Goal: Transaction & Acquisition: Download file/media

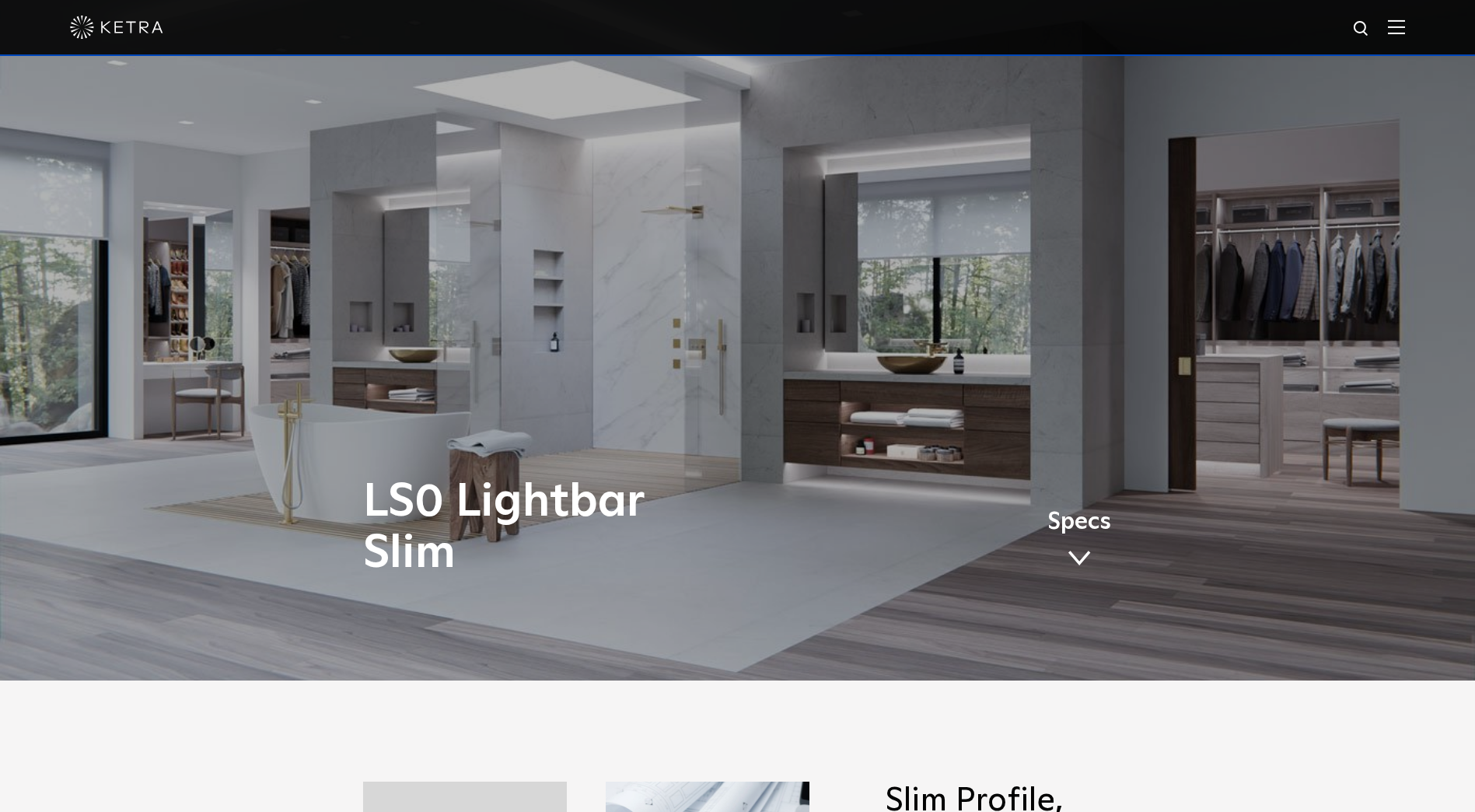
drag, startPoint x: 630, startPoint y: 326, endPoint x: 658, endPoint y: 415, distance: 93.3
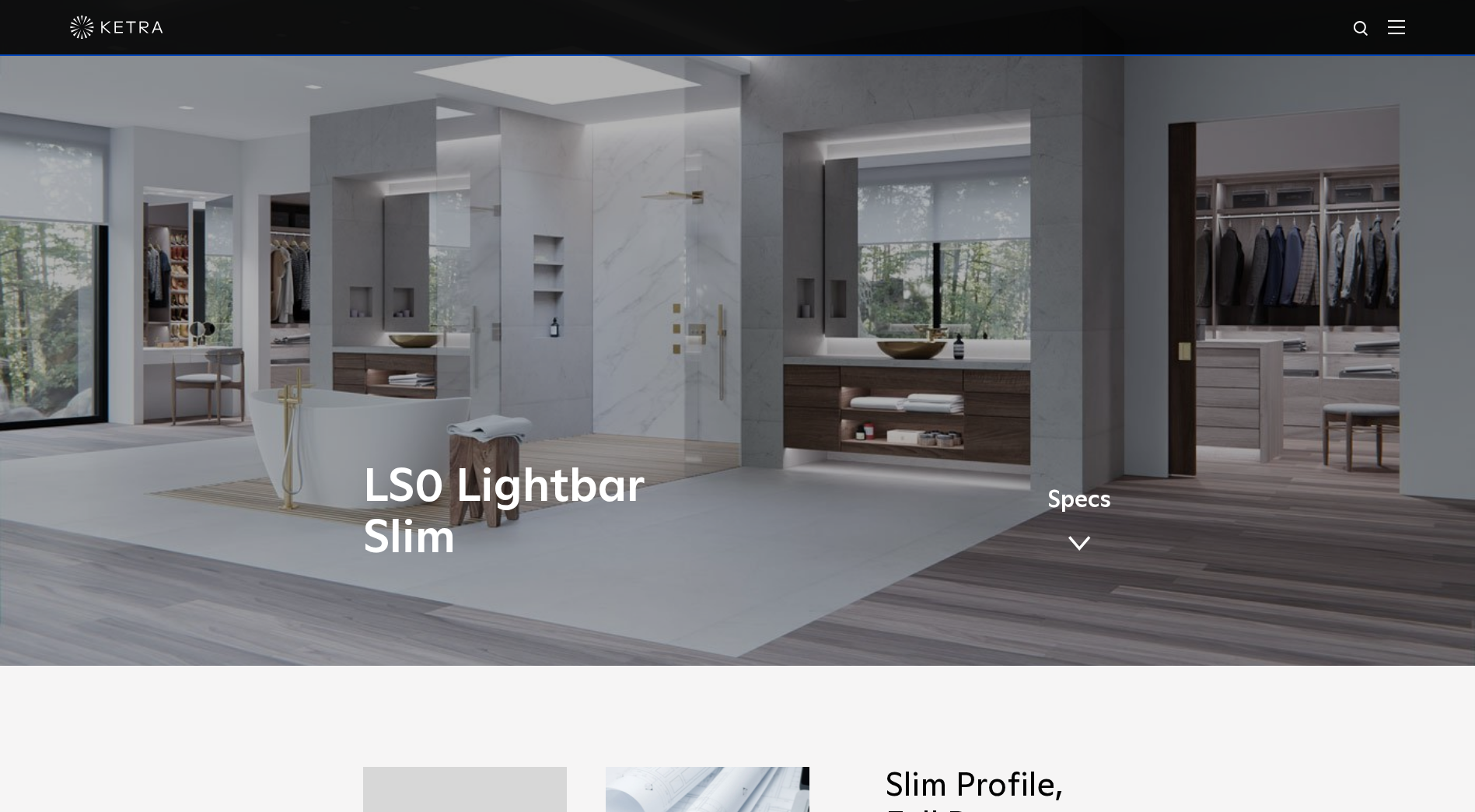
click at [1078, 505] on span "Specs" at bounding box center [1078, 499] width 64 height 23
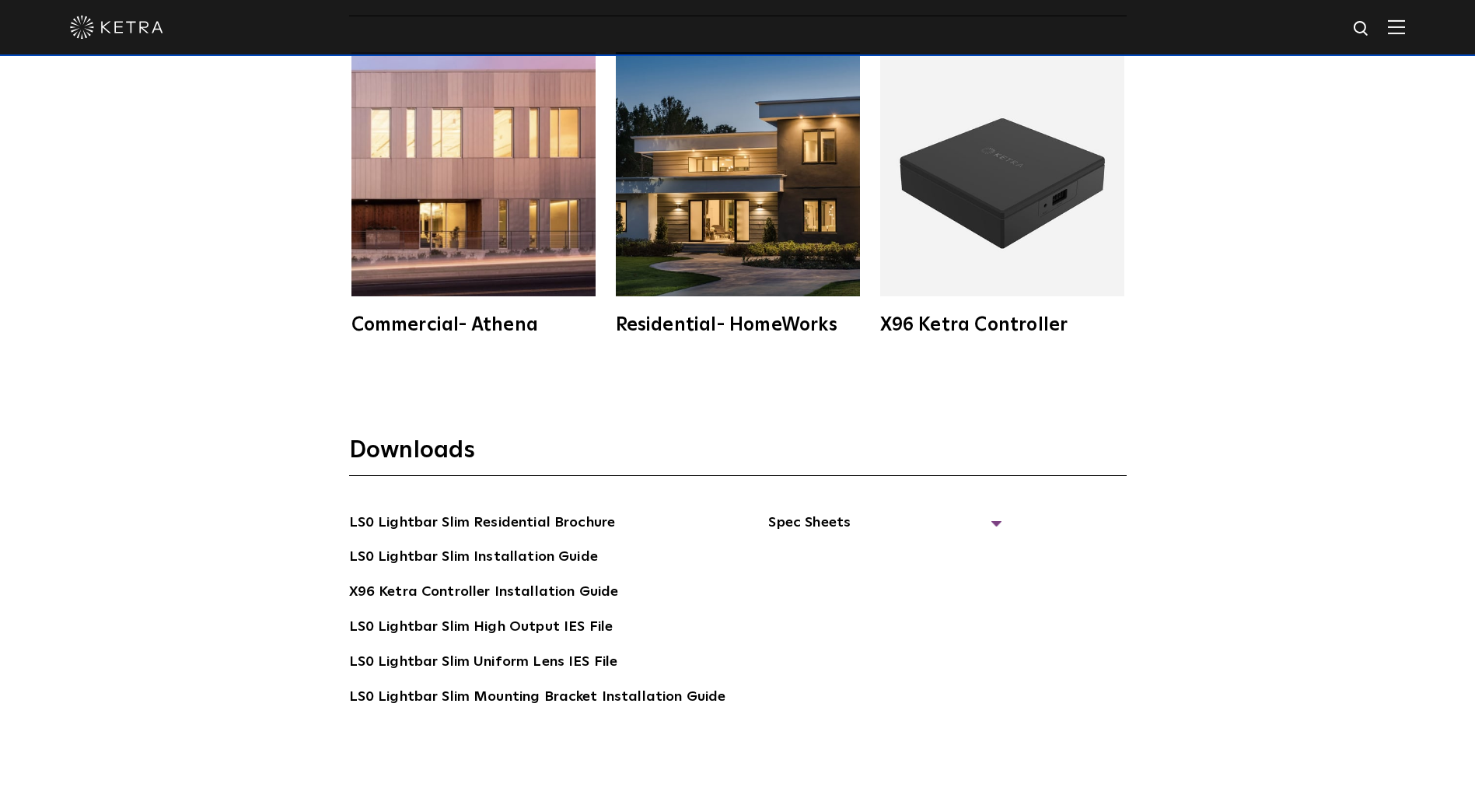
scroll to position [3128, 0]
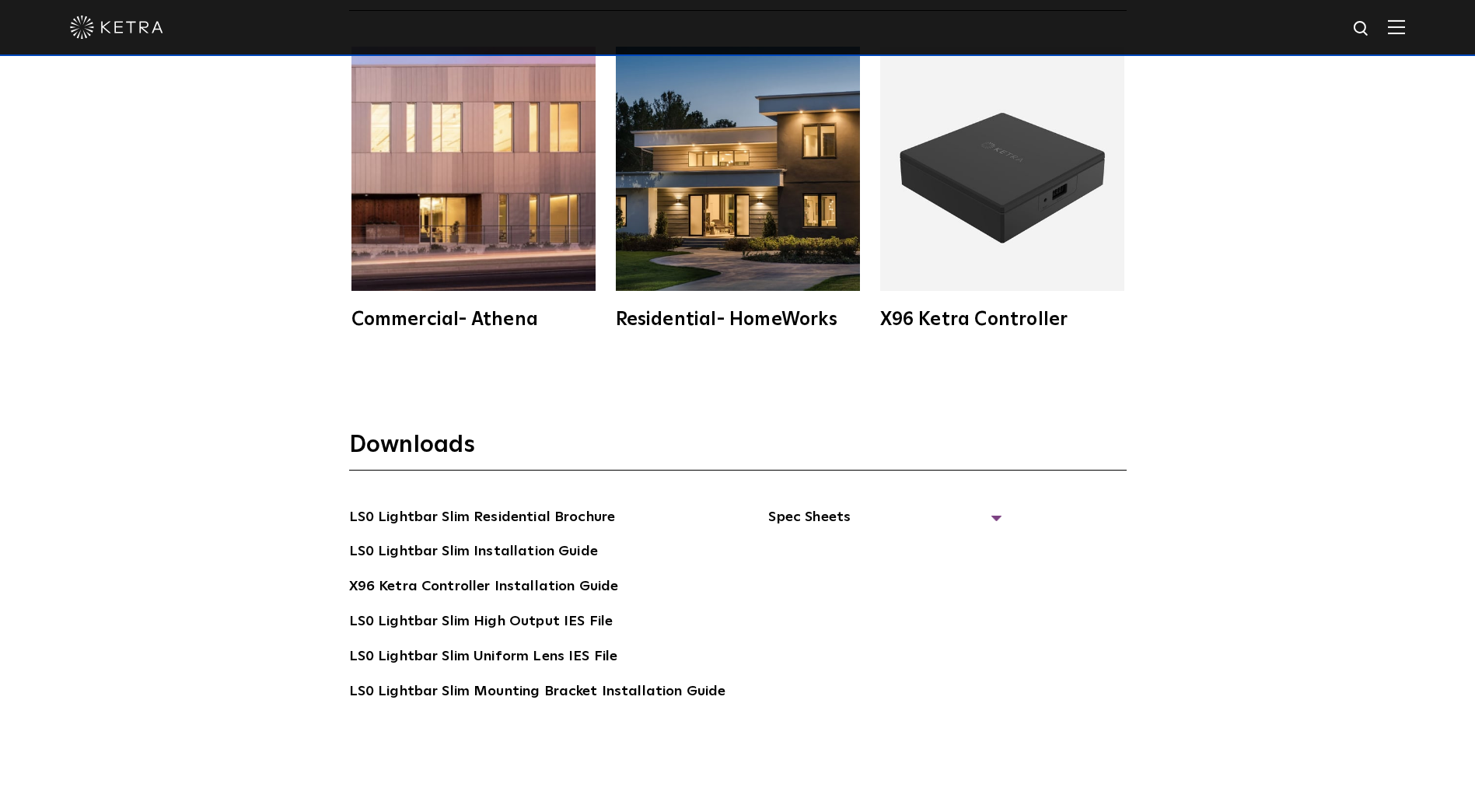
click at [753, 248] on img at bounding box center [738, 169] width 244 height 244
click at [859, 518] on span "Spec Sheets" at bounding box center [884, 523] width 233 height 34
click at [855, 550] on link "LS0 Lightbar Slim Spec Sheet" at bounding box center [887, 552] width 200 height 25
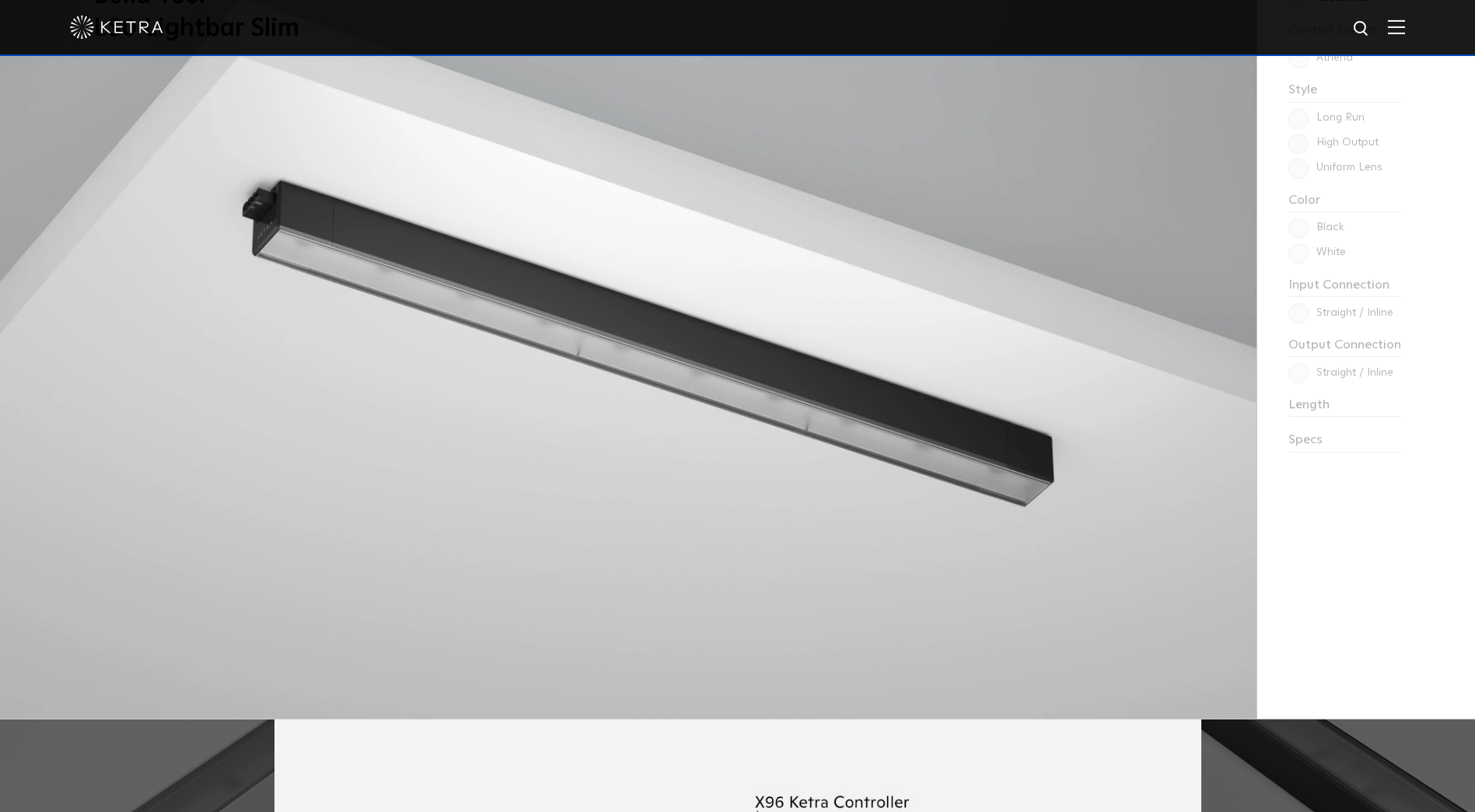
drag, startPoint x: 1140, startPoint y: 509, endPoint x: 1116, endPoint y: 339, distance: 171.7
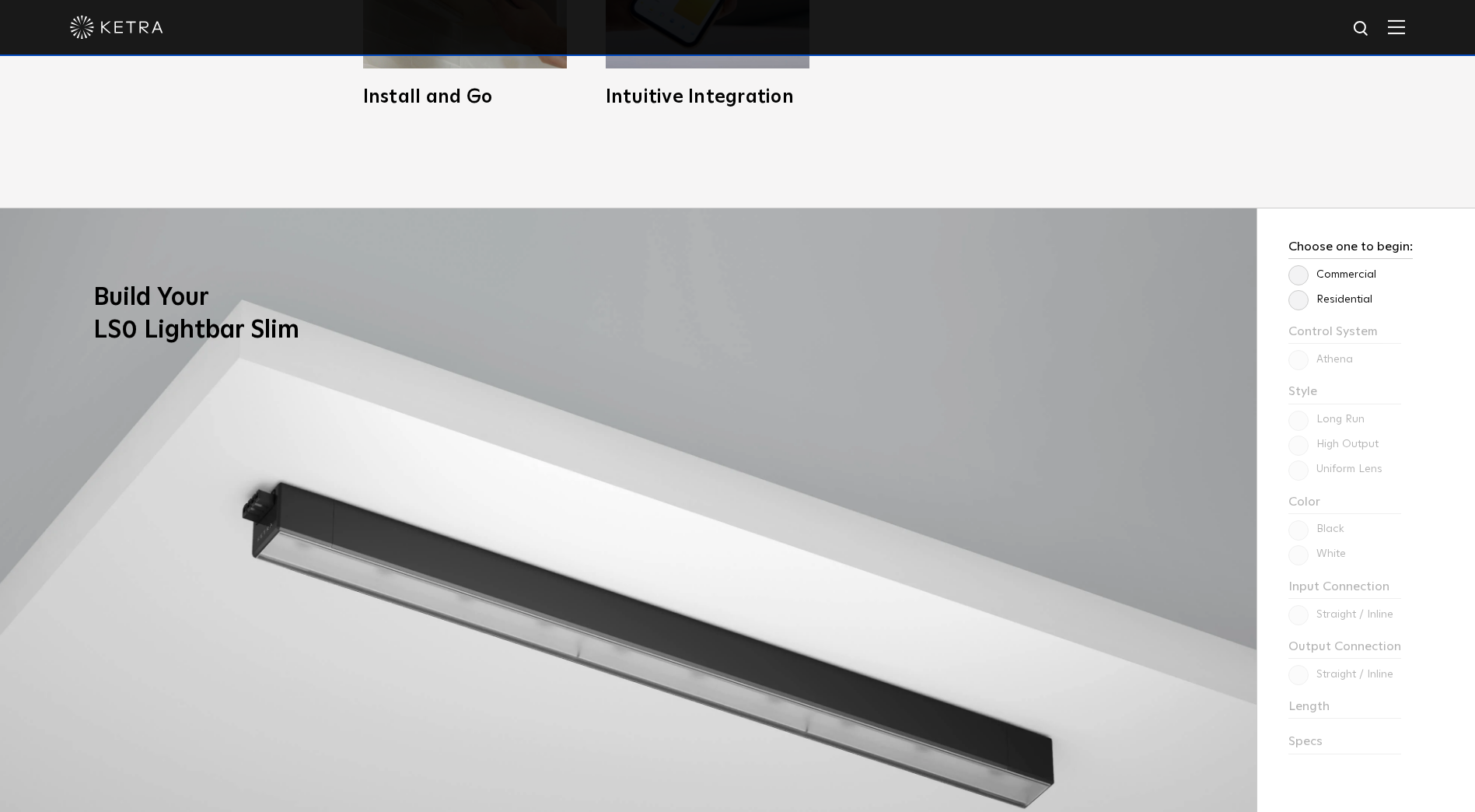
scroll to position [131, 0]
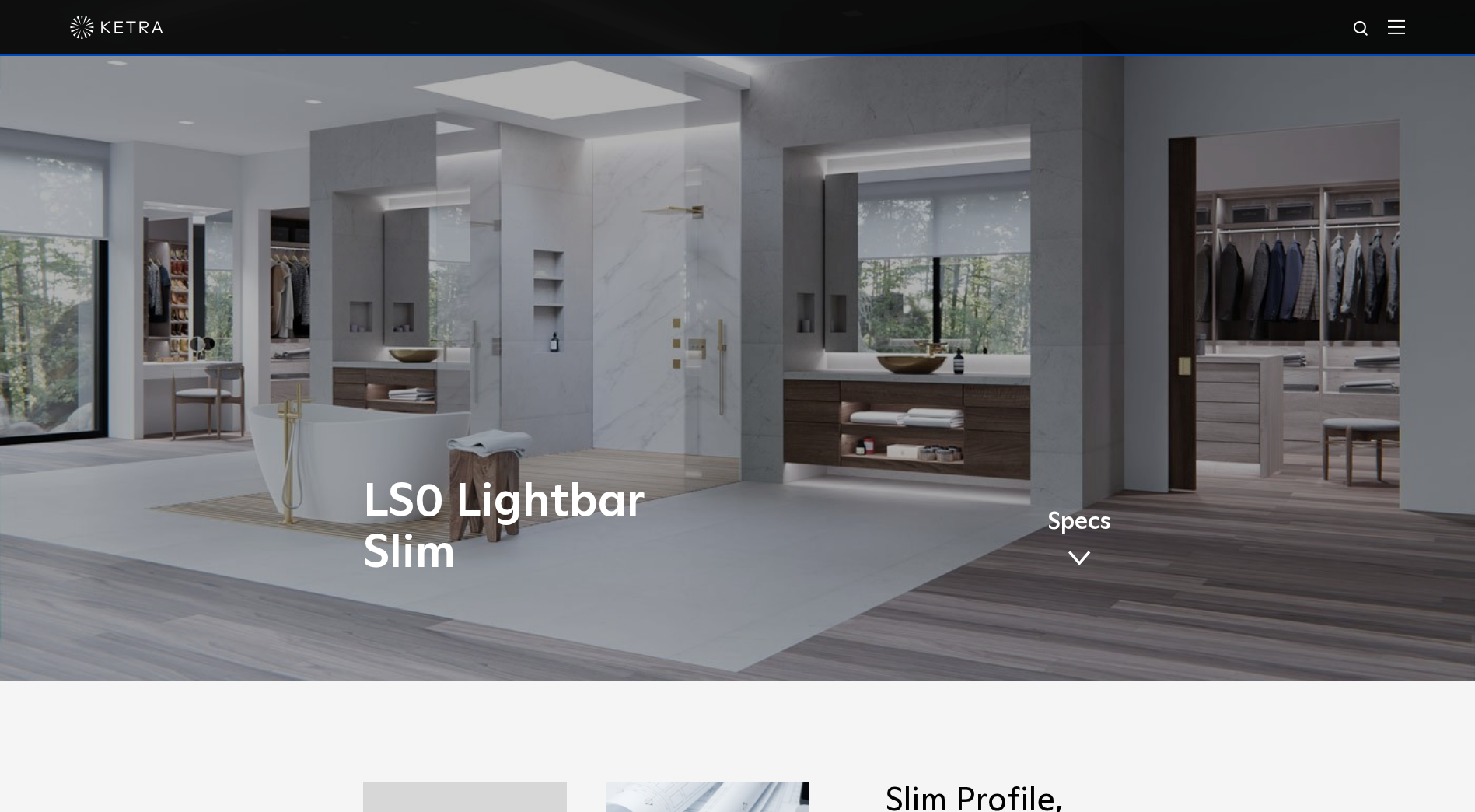
drag, startPoint x: 1116, startPoint y: 460, endPoint x: 1105, endPoint y: 249, distance: 211.3
